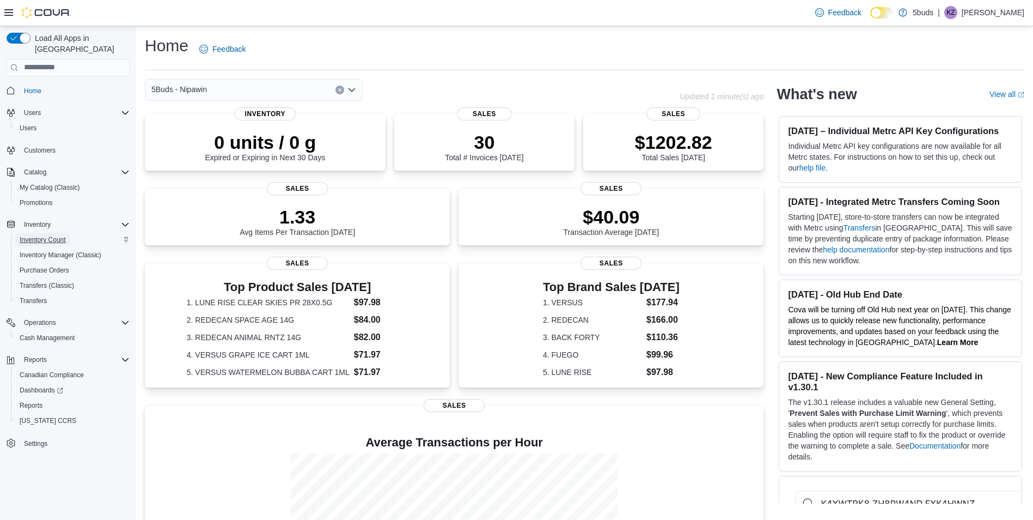
click at [31, 235] on span "Inventory Count" at bounding box center [43, 239] width 46 height 9
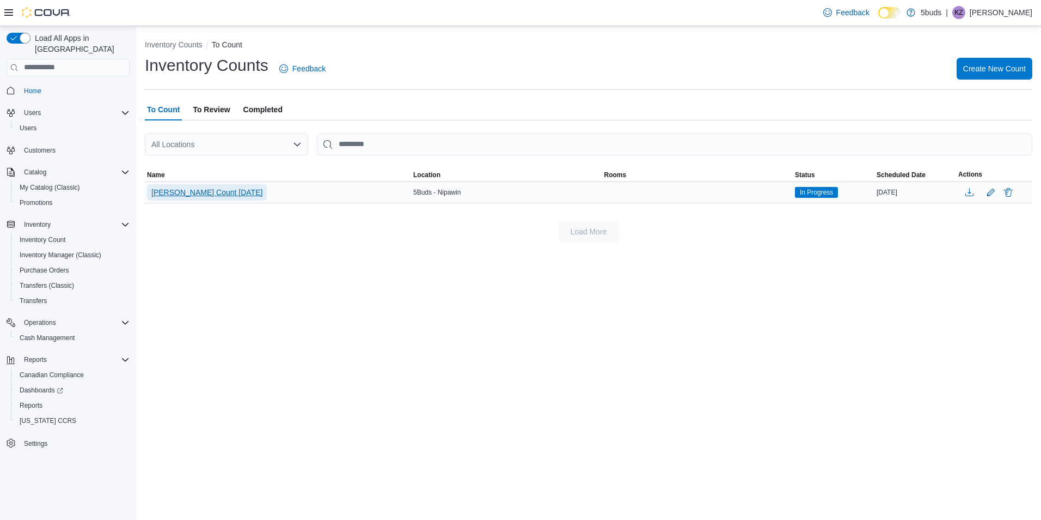
click at [188, 188] on span "[PERSON_NAME] Count [DATE]" at bounding box center [206, 192] width 111 height 11
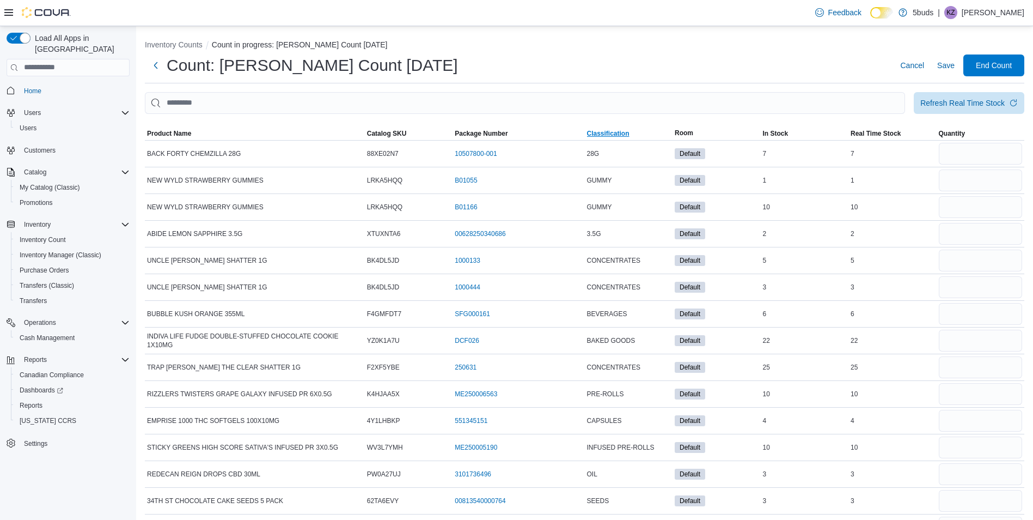
click at [607, 133] on span "Classification" at bounding box center [608, 133] width 42 height 9
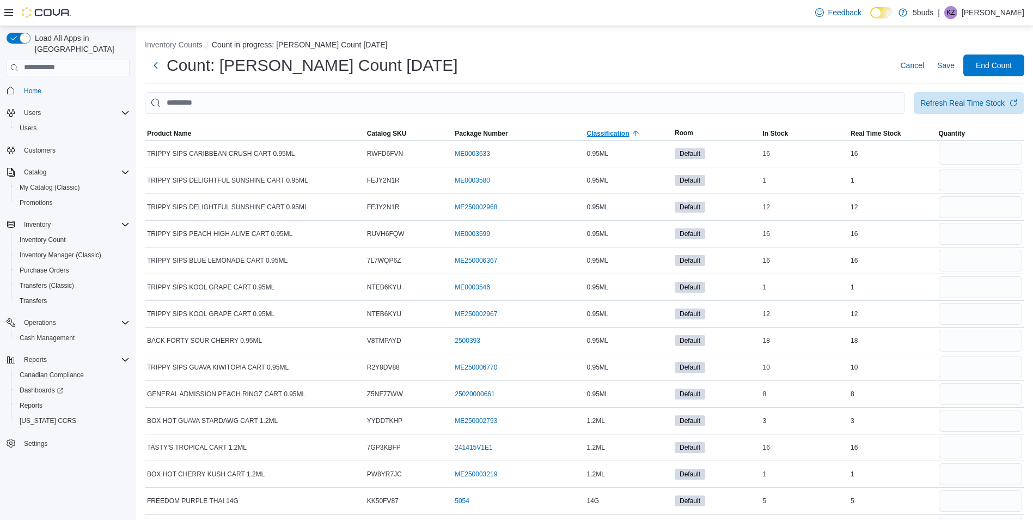
click at [599, 133] on span "Classification" at bounding box center [608, 133] width 42 height 9
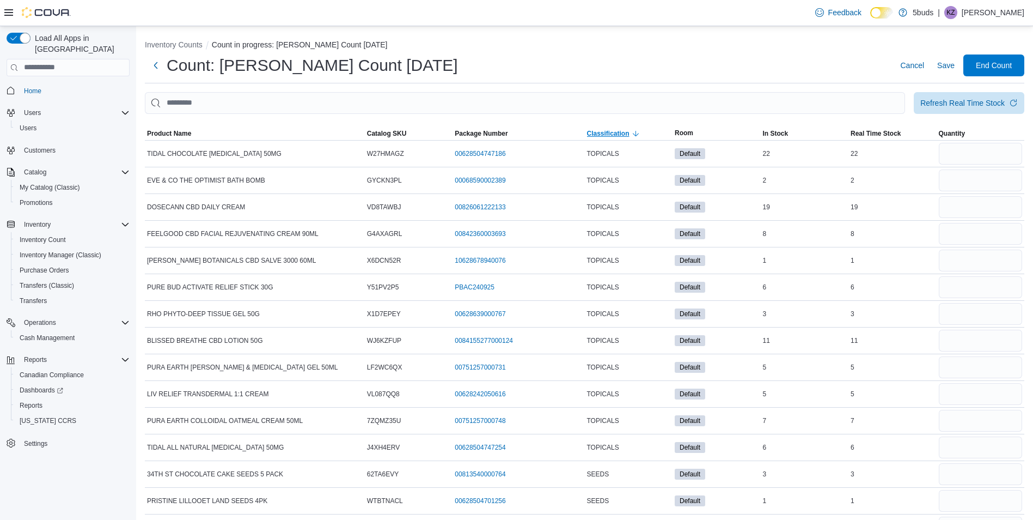
click at [600, 133] on span "Classification" at bounding box center [608, 133] width 42 height 9
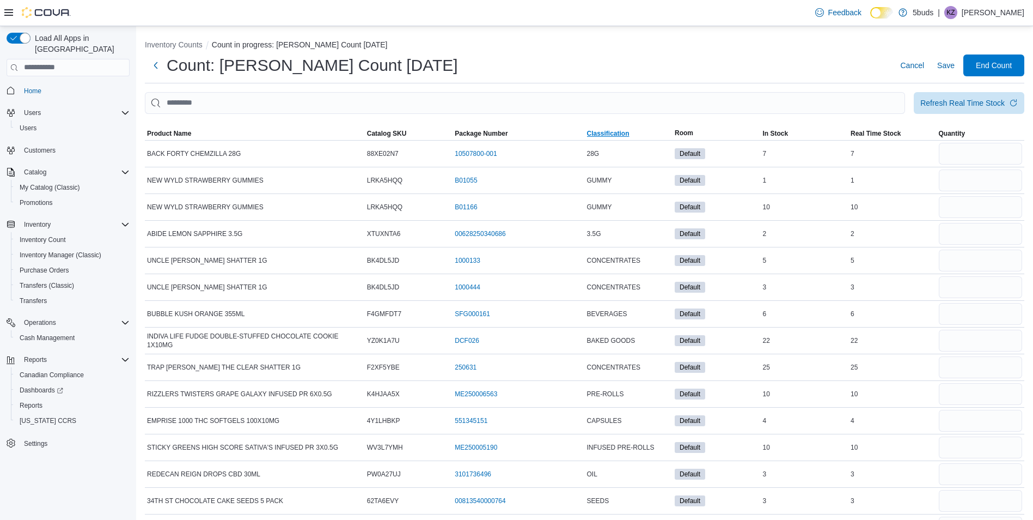
click at [604, 132] on span "Classification" at bounding box center [608, 133] width 42 height 9
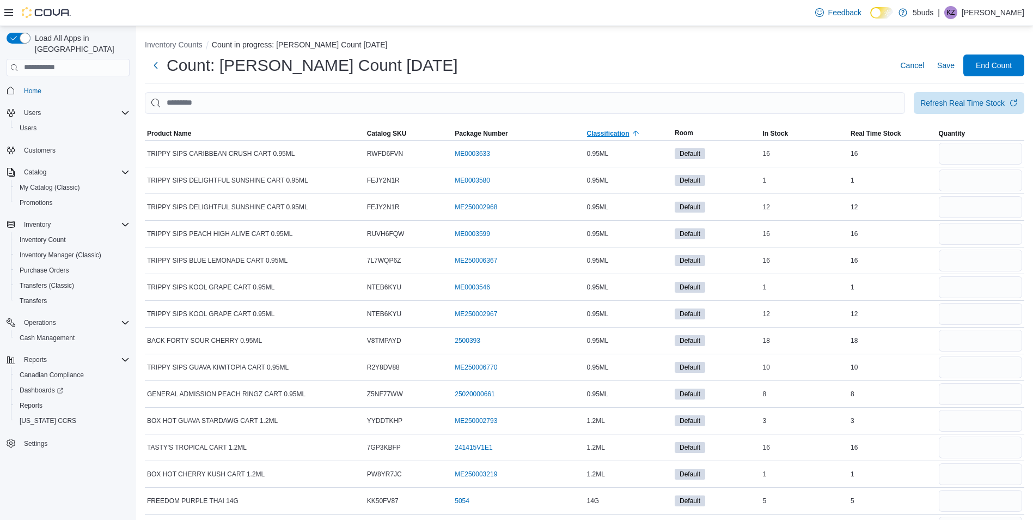
click at [604, 132] on span "Classification" at bounding box center [608, 133] width 42 height 9
